Goal: Find specific page/section

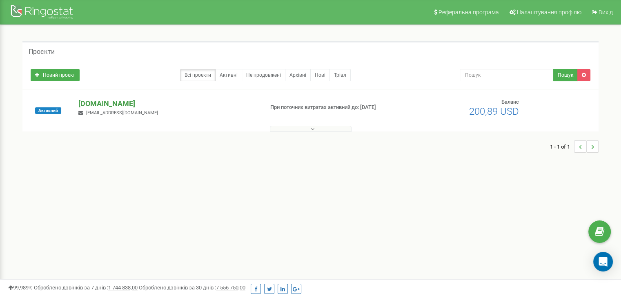
click at [87, 100] on p "[DOMAIN_NAME]" at bounding box center [167, 103] width 178 height 11
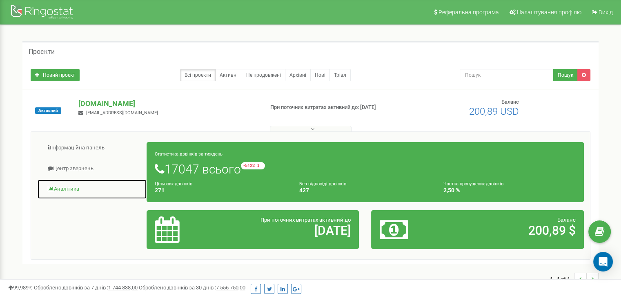
click at [68, 187] on link "Аналiтика" at bounding box center [92, 189] width 110 height 20
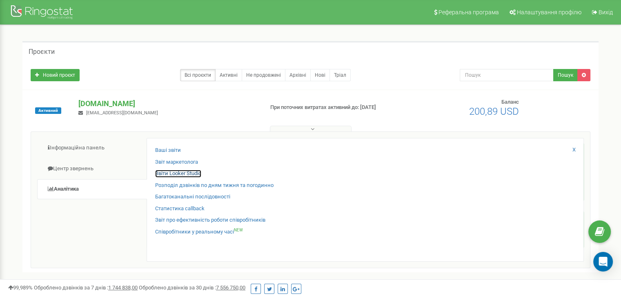
click at [195, 171] on link "Звіти Looker Studio" at bounding box center [178, 174] width 46 height 8
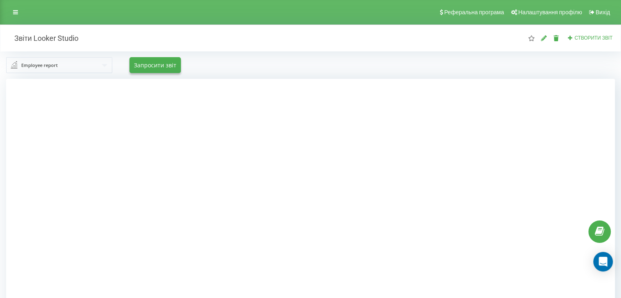
click at [68, 69] on input "text" at bounding box center [59, 65] width 105 height 15
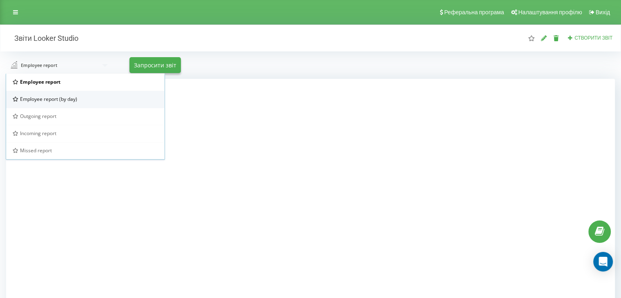
click at [69, 101] on span "Employee report (by day)" at bounding box center [48, 99] width 57 height 7
